Goal: Task Accomplishment & Management: Manage account settings

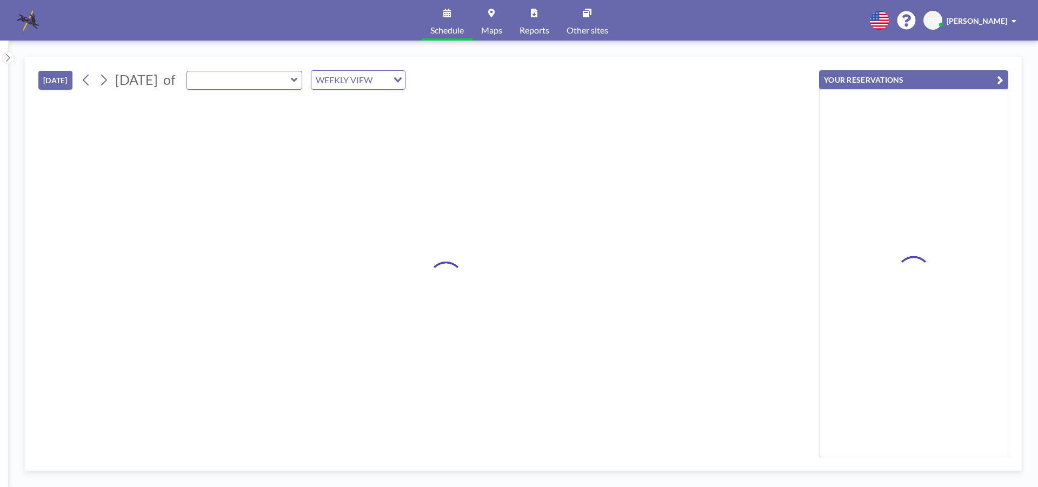
type input "[PERSON_NAME][GEOGRAPHIC_DATA]"
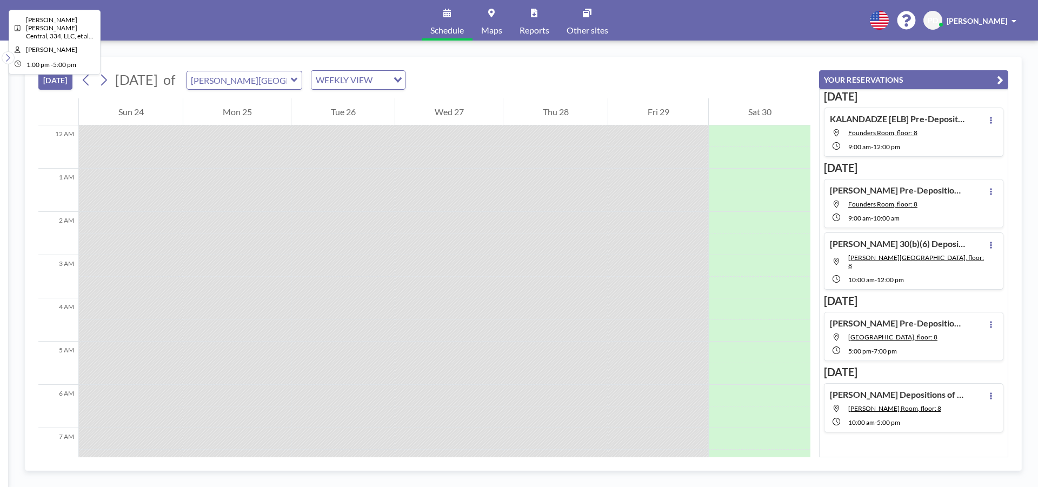
scroll to position [540, 0]
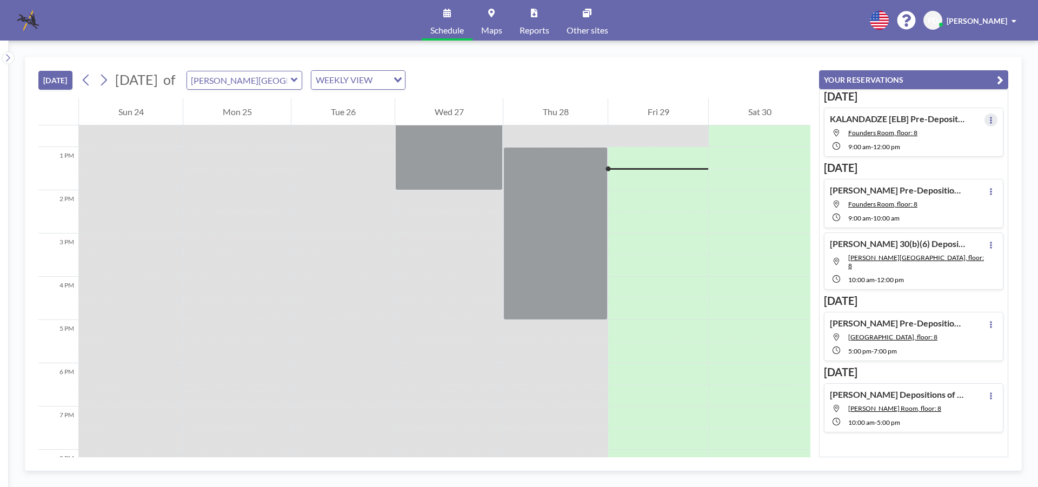
click at [987, 122] on button at bounding box center [990, 119] width 13 height 13
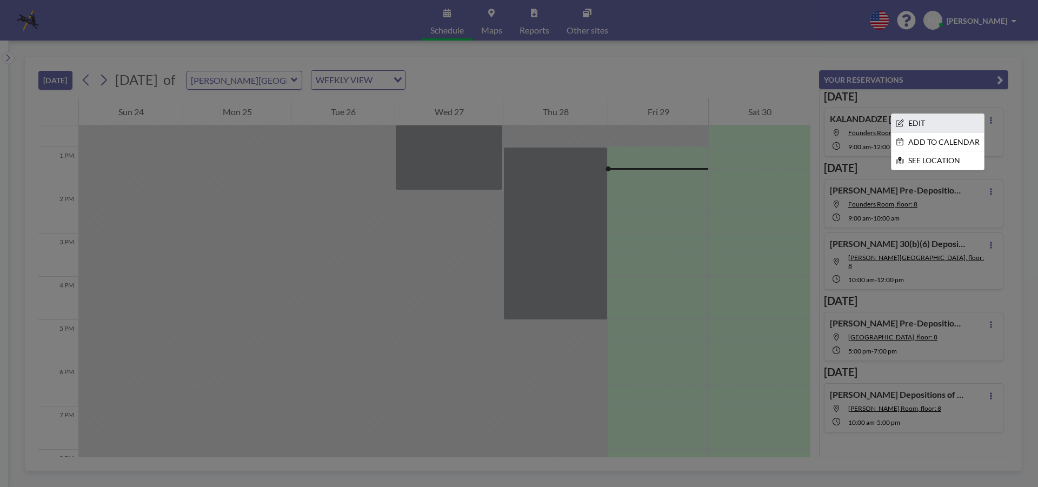
click at [910, 123] on li "EDIT" at bounding box center [937, 123] width 92 height 18
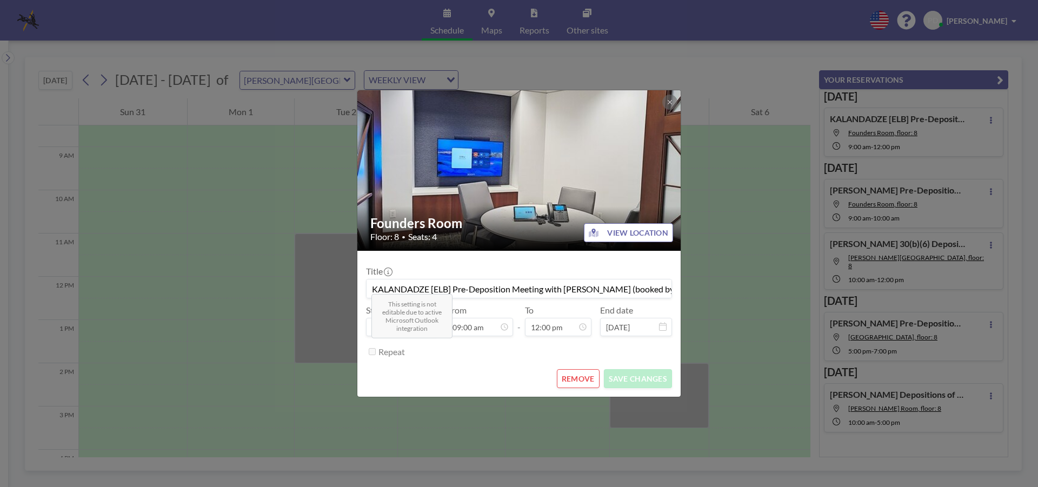
scroll to position [462, 0]
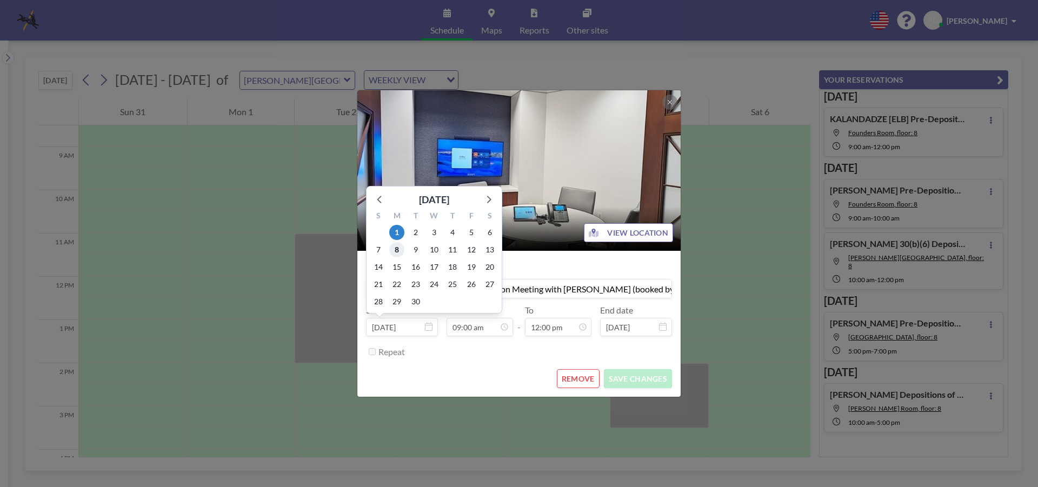
click at [399, 251] on span "8" at bounding box center [396, 249] width 15 height 15
type input "[DATE]"
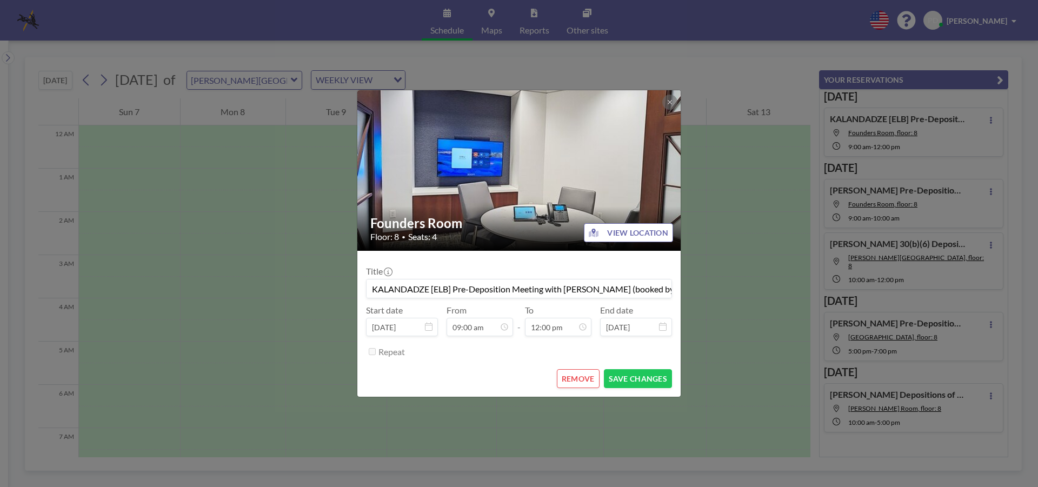
scroll to position [367, 0]
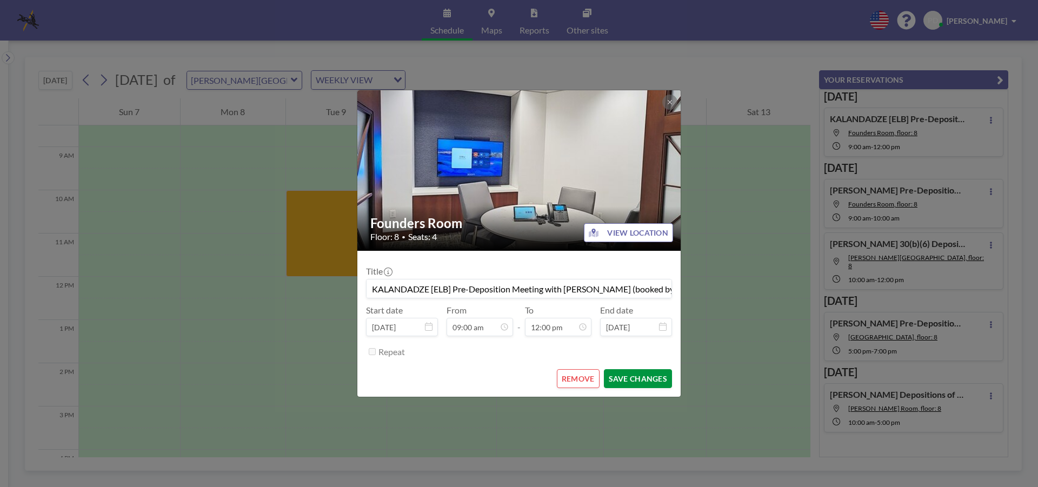
click at [617, 376] on button "SAVE CHANGES" at bounding box center [638, 378] width 68 height 19
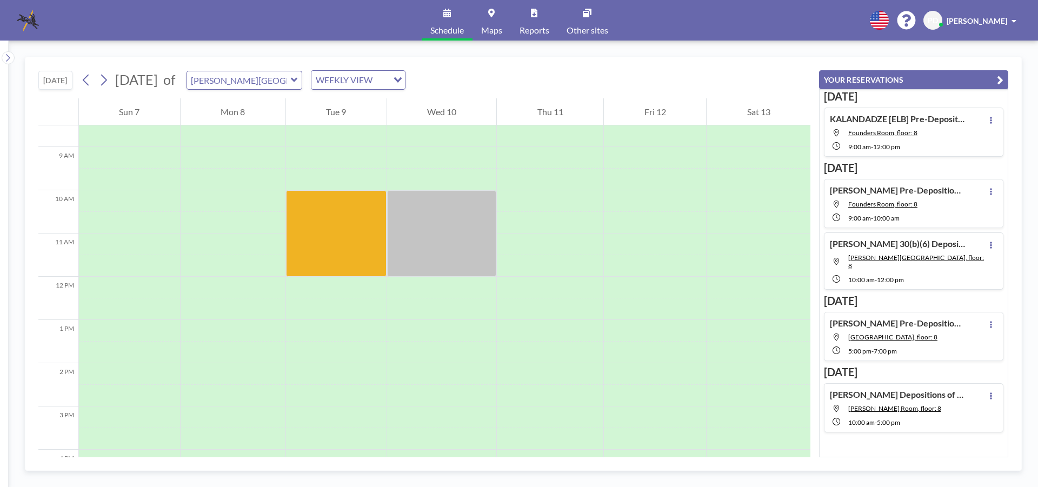
click at [297, 81] on icon at bounding box center [294, 80] width 6 height 4
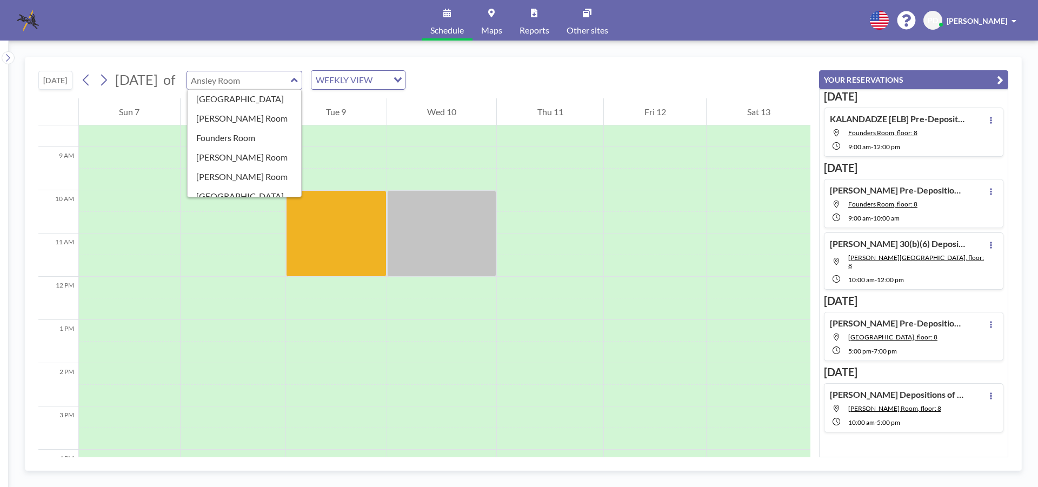
scroll to position [82, 0]
type input "Founders Room"
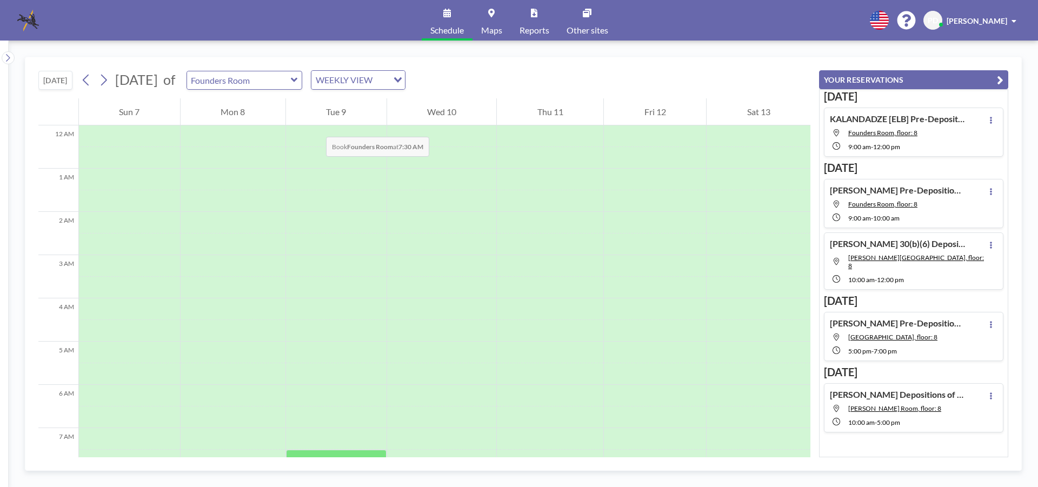
scroll to position [324, 0]
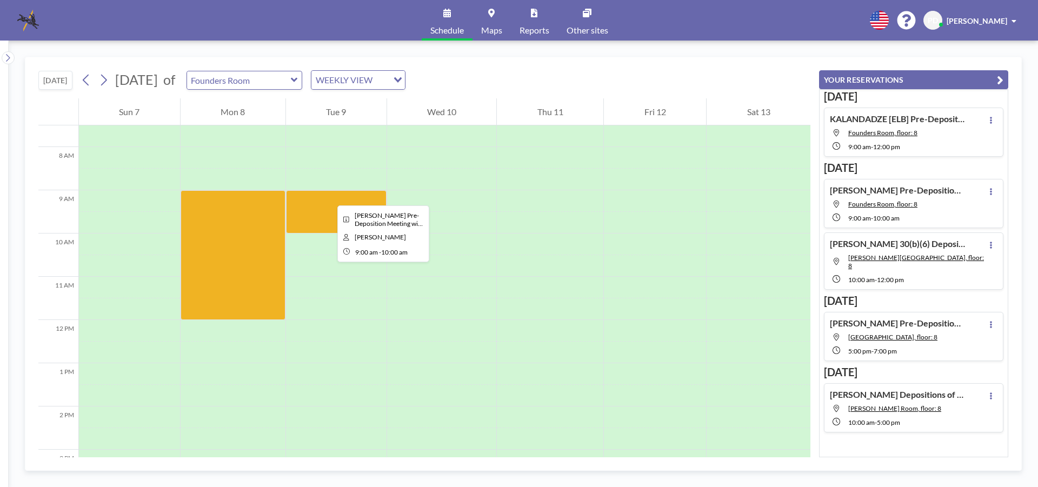
click at [329, 196] on div at bounding box center [336, 211] width 101 height 43
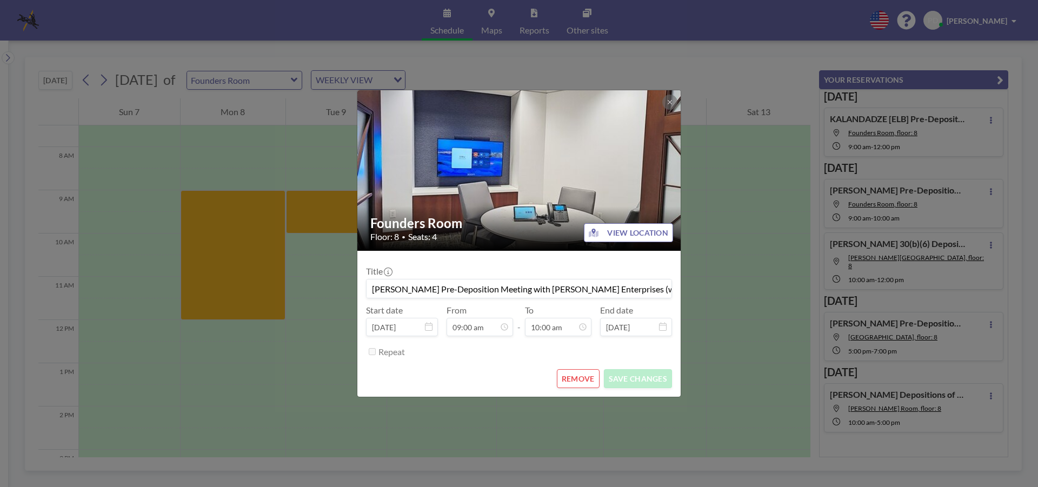
click at [567, 289] on input "[PERSON_NAME] Pre-Deposition Meeting with [PERSON_NAME] Enterprises (witness [P…" at bounding box center [518, 288] width 305 height 18
click at [671, 101] on icon at bounding box center [669, 102] width 4 height 4
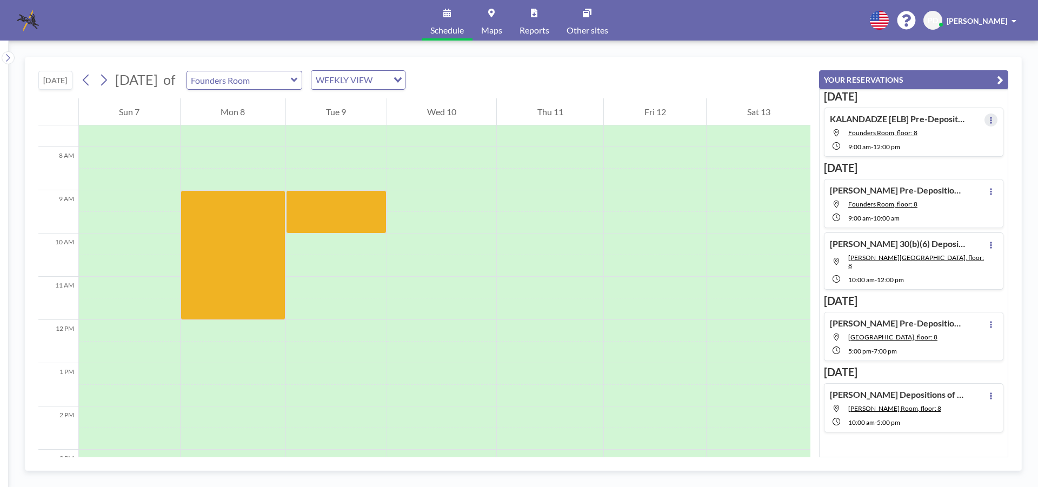
click at [988, 116] on button at bounding box center [990, 119] width 13 height 13
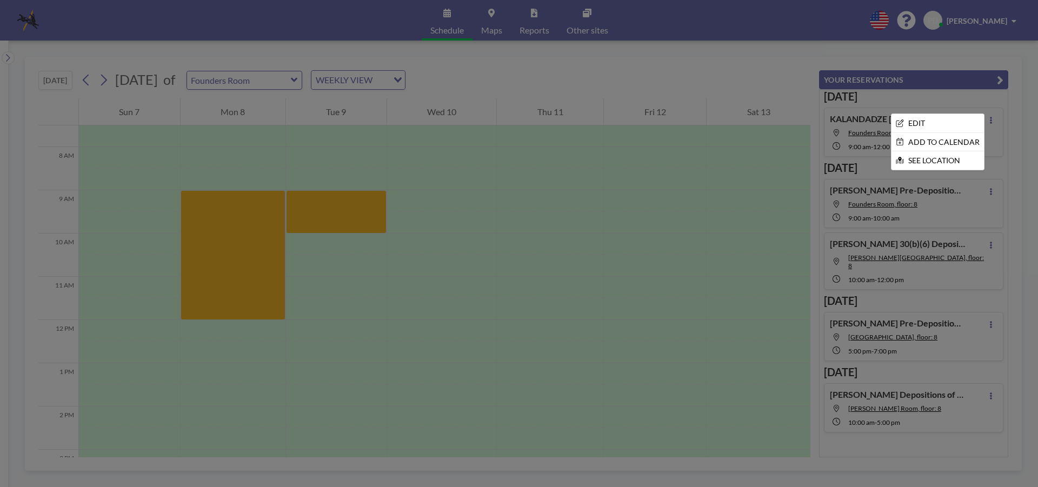
click at [721, 38] on div at bounding box center [519, 243] width 1038 height 487
